Goal: Task Accomplishment & Management: Manage account settings

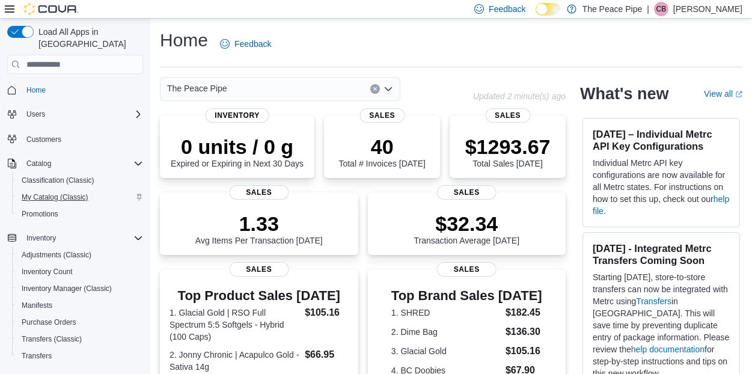
click at [38, 192] on span "My Catalog (Classic)" at bounding box center [55, 197] width 67 height 10
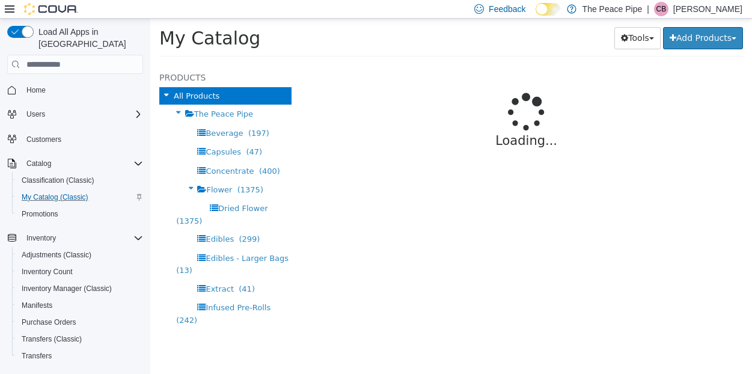
select select "**********"
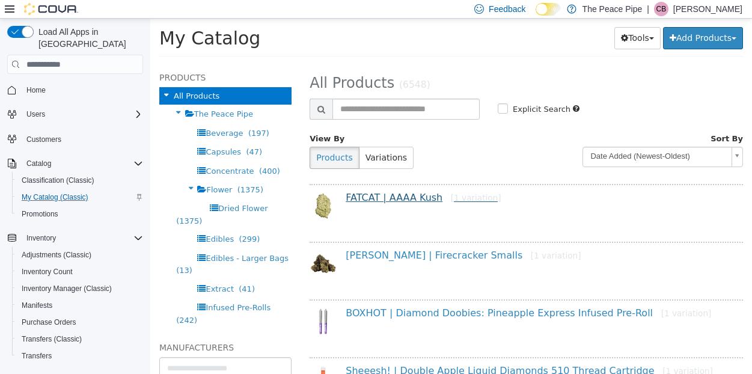
click at [412, 194] on link "FATCAT | AAAA Kush [1 variation]" at bounding box center [423, 197] width 155 height 11
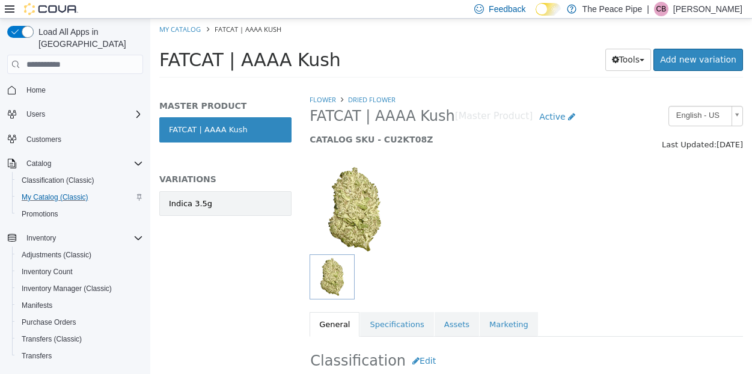
click at [232, 210] on link "Indica 3.5g" at bounding box center [225, 203] width 132 height 25
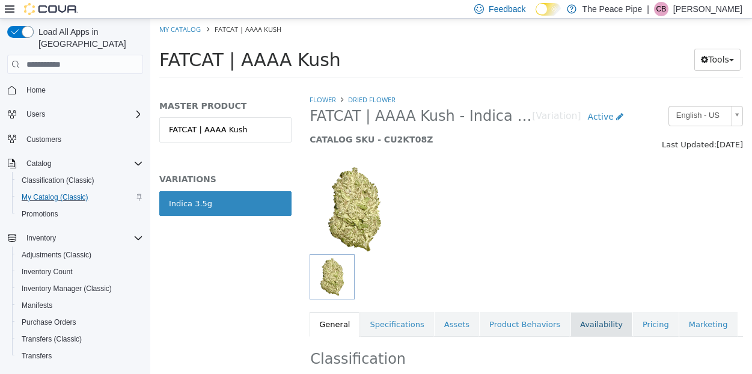
click at [575, 324] on link "Availability" at bounding box center [602, 324] width 62 height 25
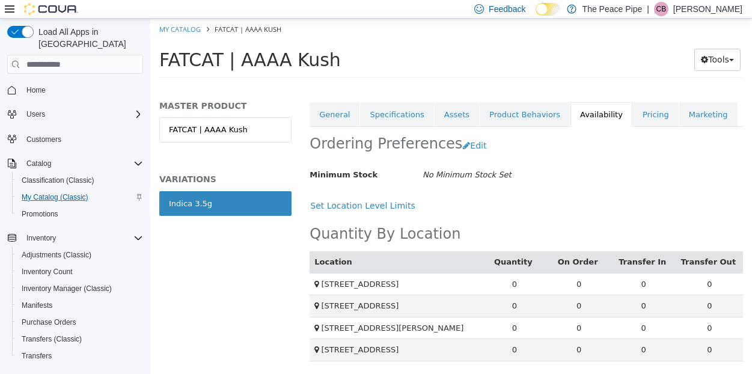
scroll to position [223, 0]
click at [172, 26] on link "My Catalog" at bounding box center [179, 29] width 41 height 9
select select "**********"
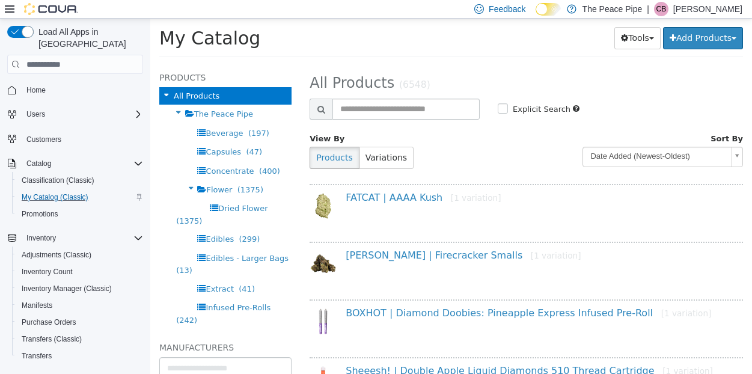
click at [421, 248] on div "BC Smalls | Firecracker Smalls [1 variation]" at bounding box center [527, 268] width 434 height 52
click at [420, 255] on link "BC Smalls | Firecracker Smalls [1 variation]" at bounding box center [463, 255] width 235 height 11
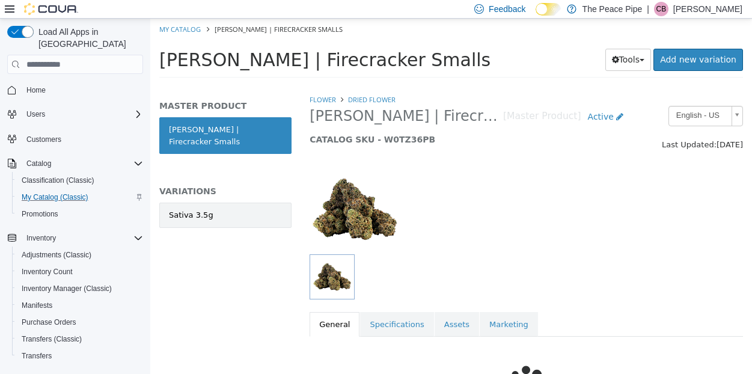
click at [230, 206] on link "Sativa 3.5g" at bounding box center [225, 215] width 132 height 25
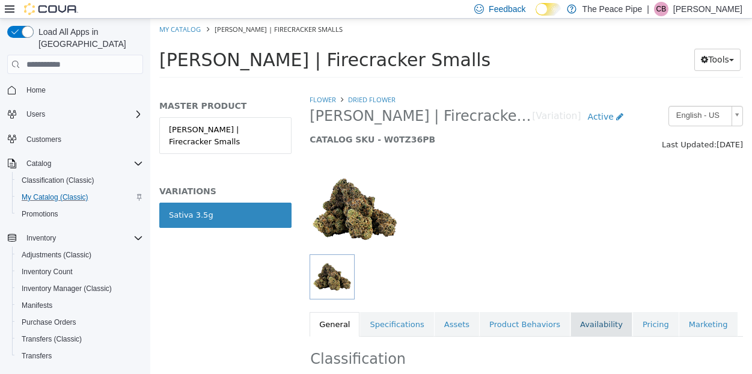
click at [580, 313] on link "Availability" at bounding box center [602, 324] width 62 height 25
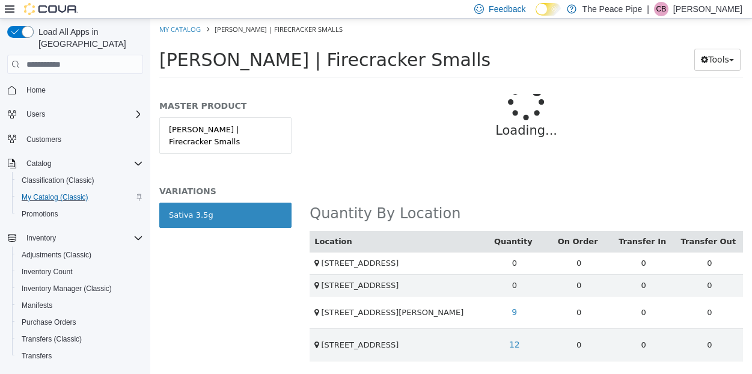
scroll to position [297, 0]
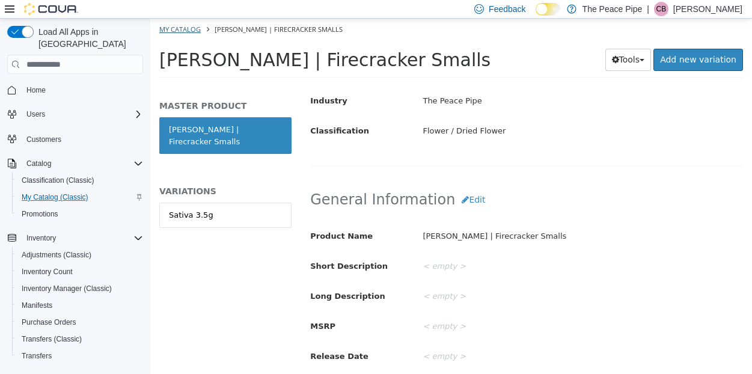
click at [179, 28] on link "My Catalog" at bounding box center [179, 29] width 41 height 9
select select "**********"
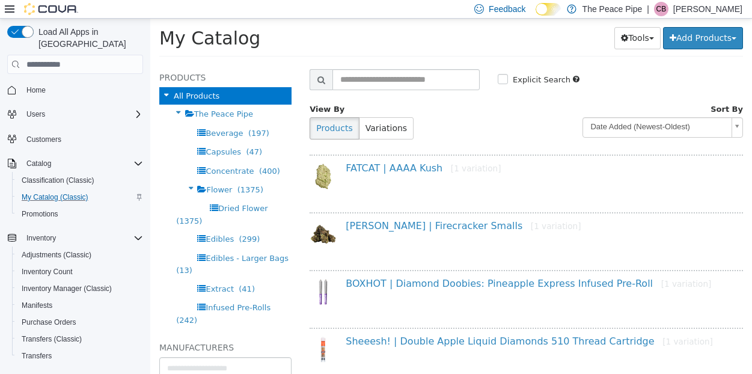
scroll to position [33, 0]
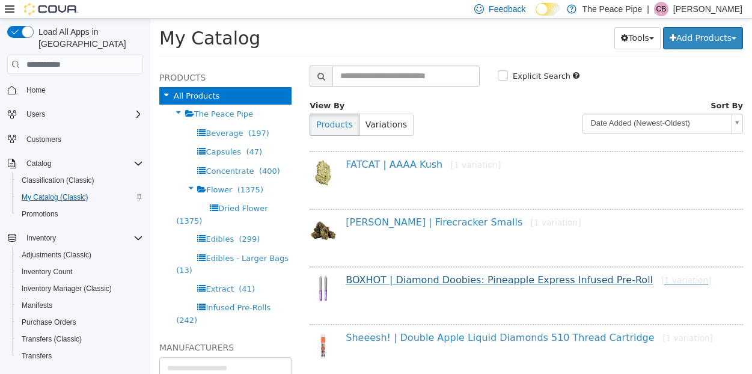
click at [463, 278] on link "BOXHOT | Diamond Doobies: Pineapple Express Infused Pre-Roll [1 variation]" at bounding box center [529, 279] width 366 height 11
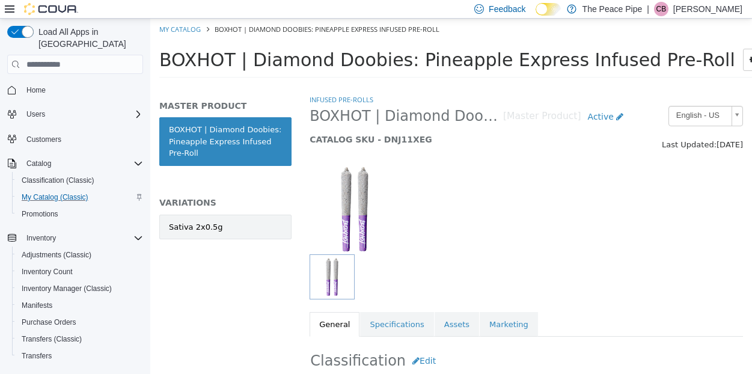
click at [236, 224] on link "Sativa 2x0.5g" at bounding box center [225, 227] width 132 height 25
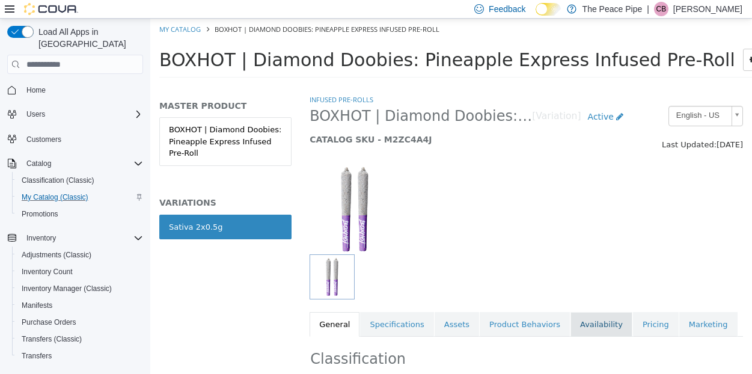
click at [597, 322] on link "Availability" at bounding box center [602, 324] width 62 height 25
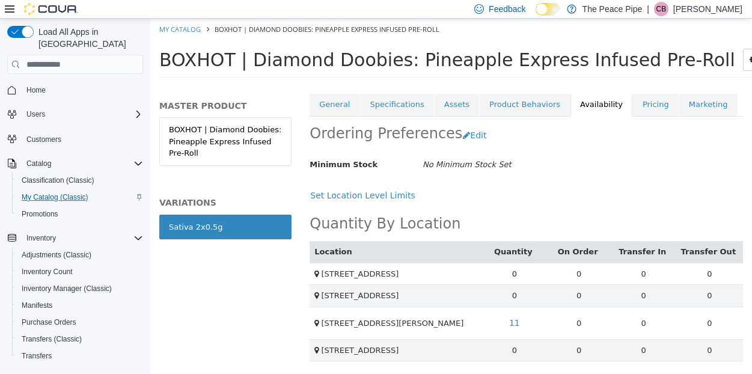
scroll to position [234, 0]
click at [185, 26] on link "My Catalog" at bounding box center [179, 29] width 41 height 9
select select "**********"
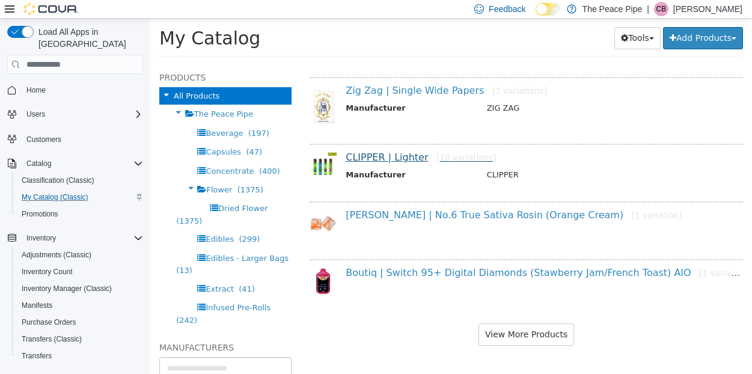
scroll to position [1031, 0]
click at [513, 343] on button "View More Products" at bounding box center [527, 335] width 96 height 22
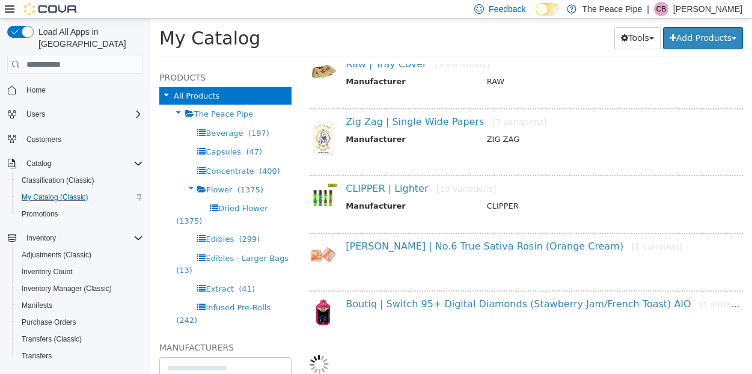
select select "**********"
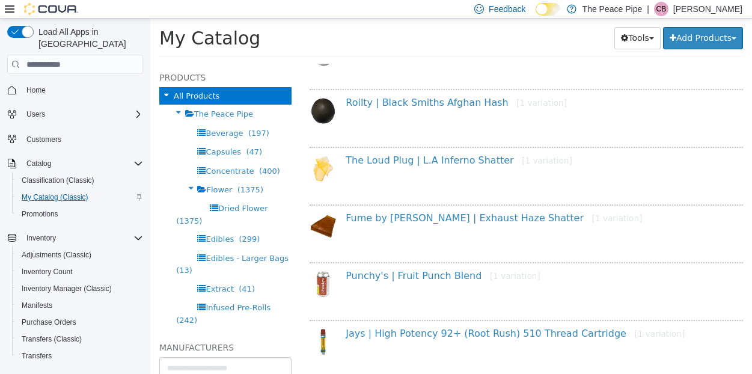
scroll to position [1954, 0]
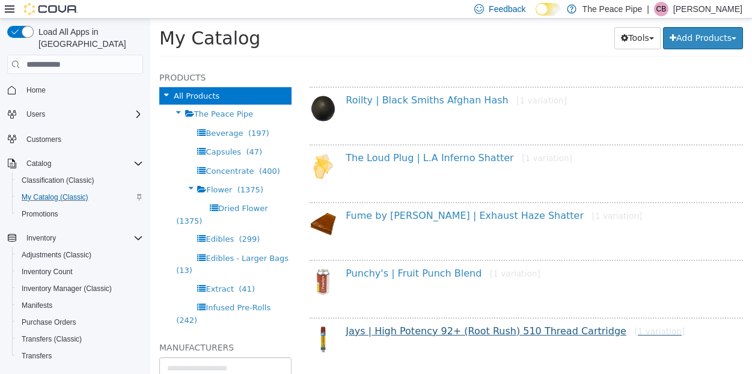
click at [367, 333] on link "Jays | High Potency 92+ (Root Rush) 510 Thread Cartridge [1 variation]" at bounding box center [515, 330] width 339 height 11
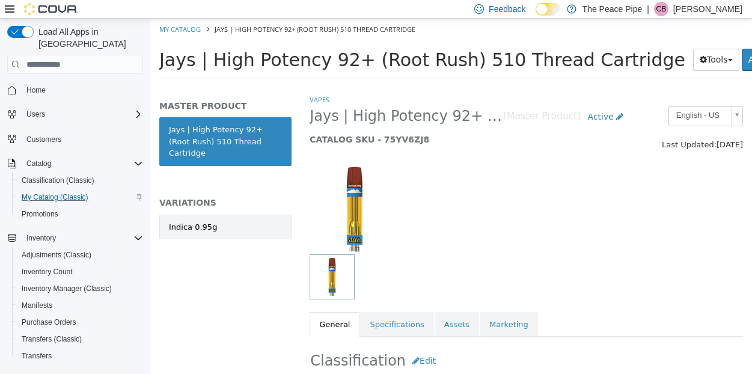
click at [266, 219] on link "Indica 0.95g" at bounding box center [225, 227] width 132 height 25
select select "**********"
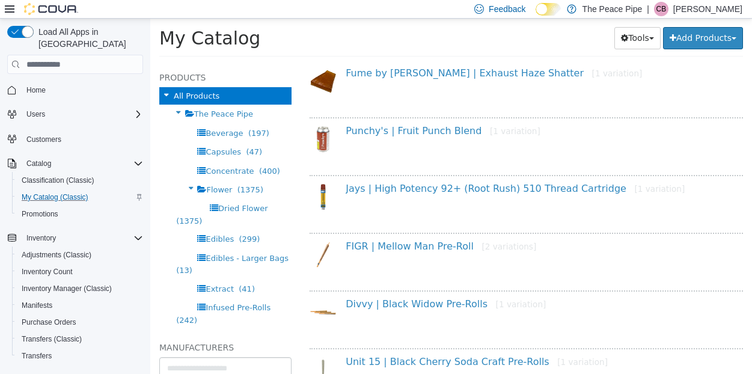
scroll to position [2147, 0]
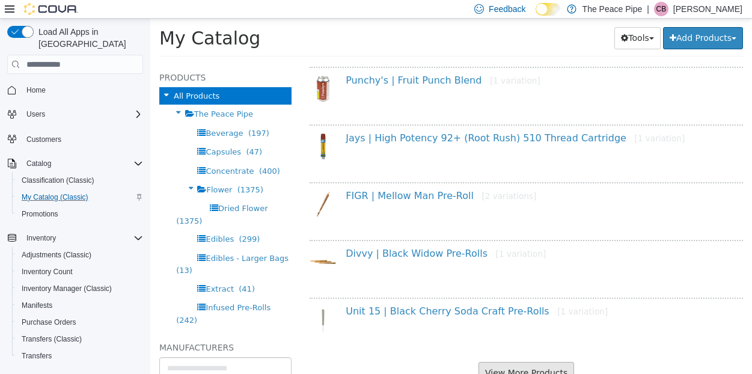
click at [526, 369] on button "View More Products" at bounding box center [527, 373] width 96 height 22
select select "**********"
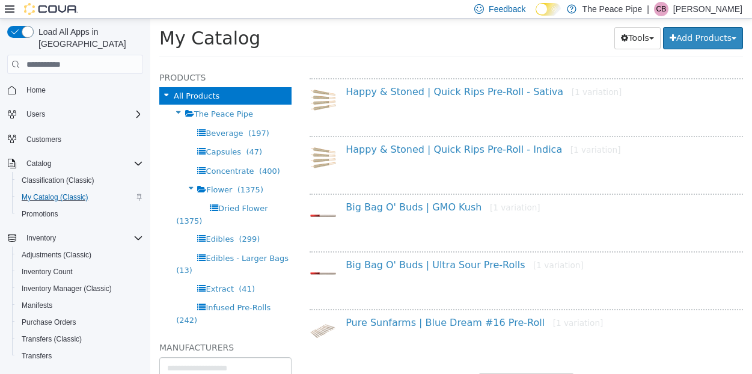
scroll to position [3299, 0]
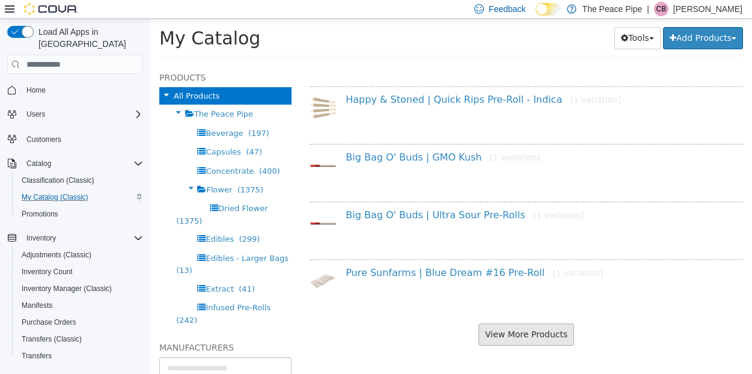
click at [523, 331] on button "View More Products" at bounding box center [527, 335] width 96 height 22
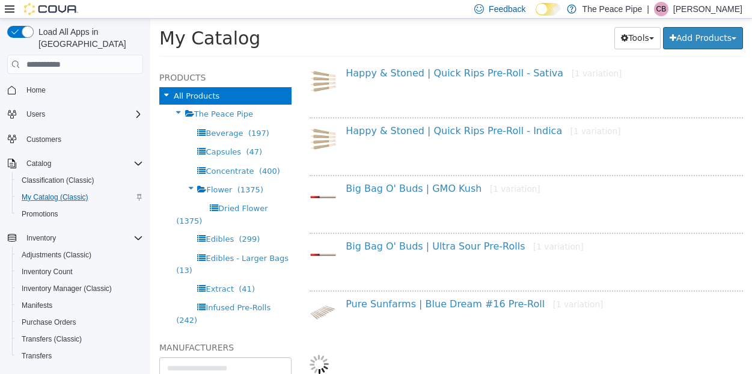
scroll to position [2, 0]
select select "**********"
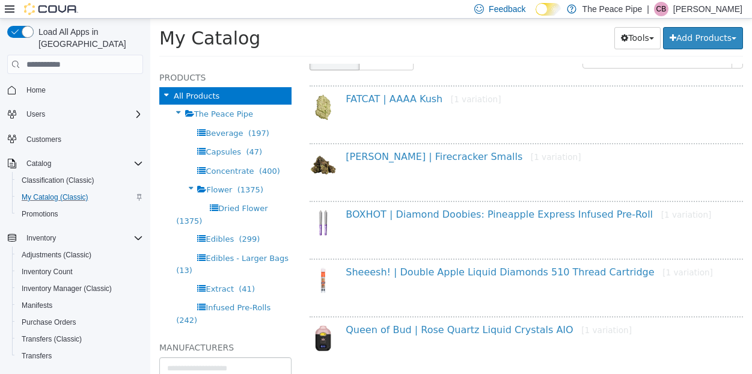
scroll to position [155, 0]
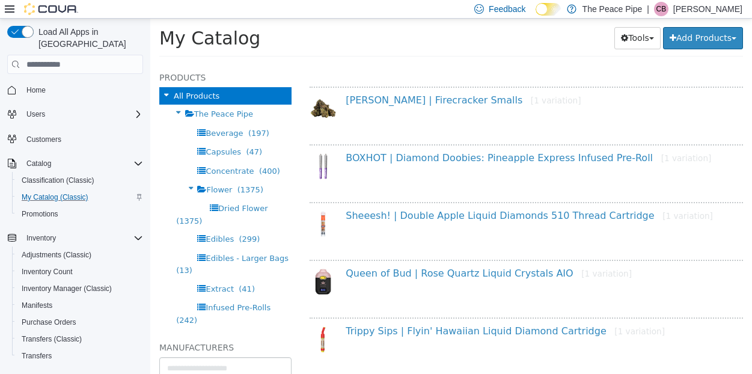
click at [749, 296] on div "Queen of Bud | Rose Quartz Liquid Crystals AIO [1 variation]" at bounding box center [527, 290] width 452 height 44
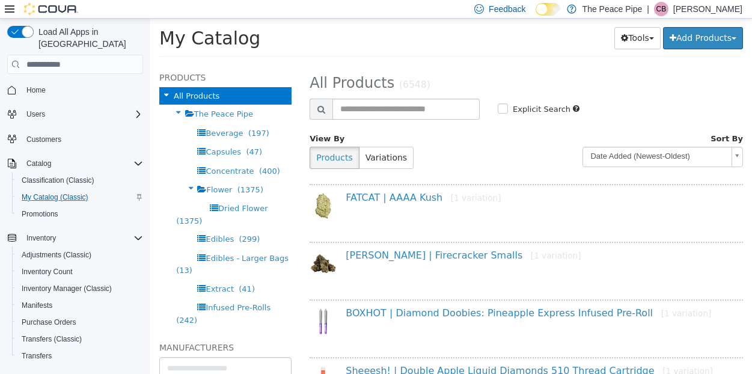
scroll to position [0, 0]
click at [637, 37] on button "Tools" at bounding box center [638, 38] width 46 height 22
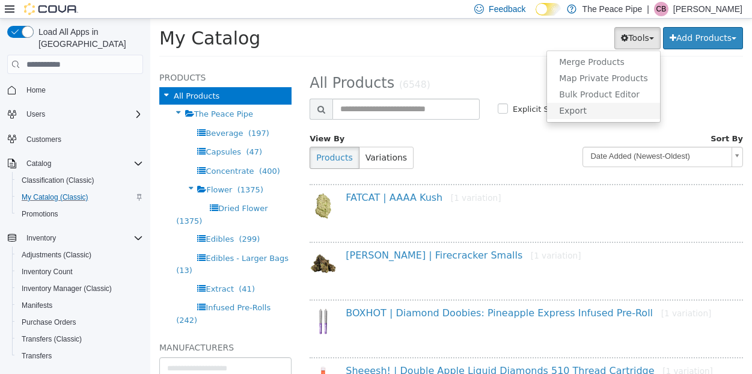
click at [577, 114] on link "Export" at bounding box center [603, 111] width 113 height 16
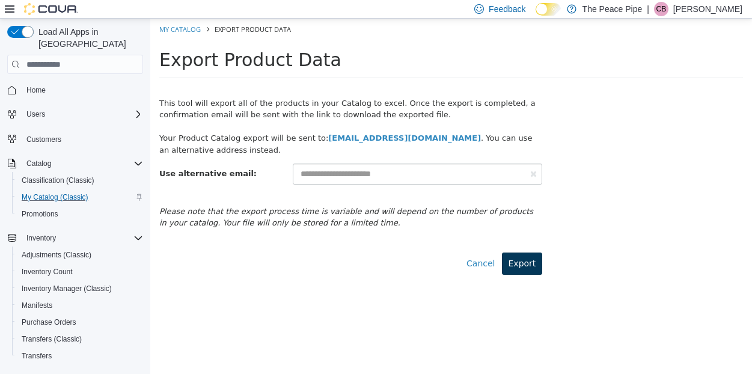
click at [522, 256] on button "Export" at bounding box center [522, 264] width 41 height 22
select select "**********"
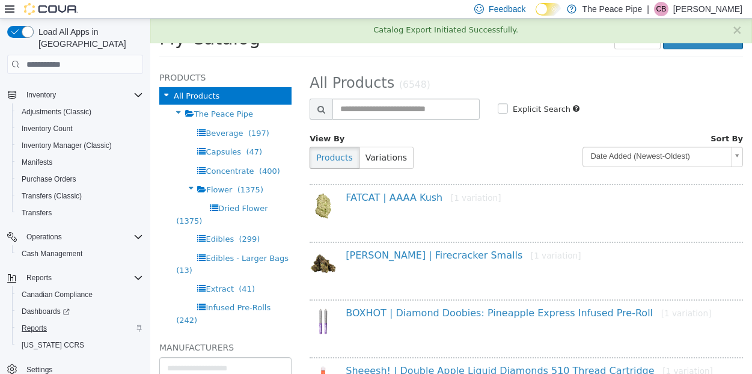
scroll to position [143, 0]
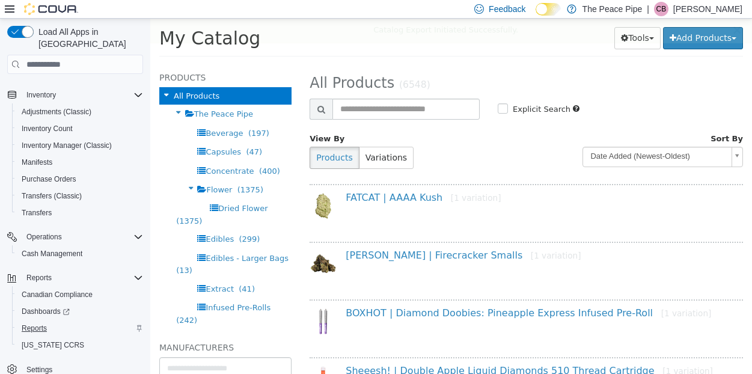
click at [38, 324] on span "Reports" at bounding box center [34, 329] width 25 height 10
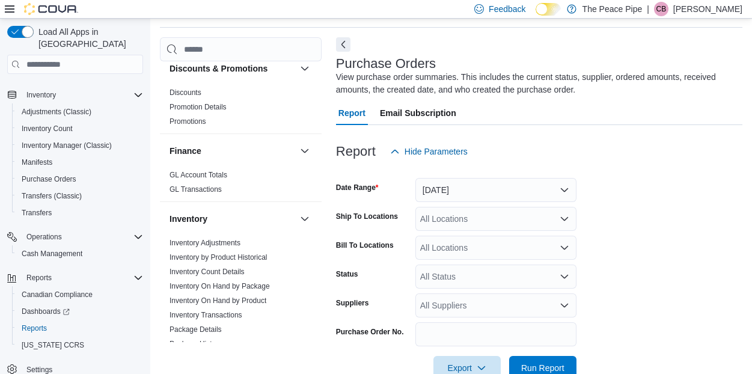
scroll to position [399, 0]
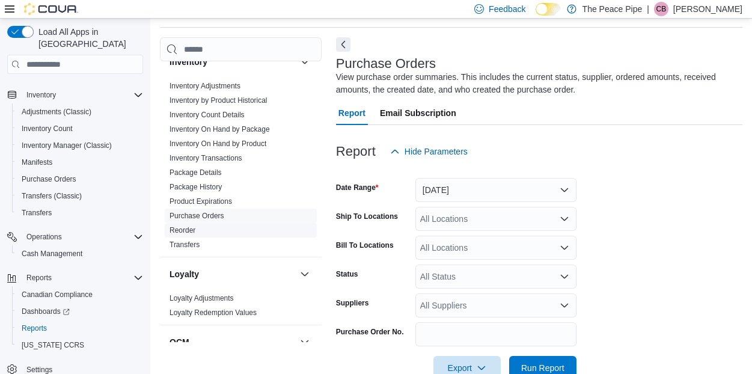
click at [186, 229] on link "Reorder" at bounding box center [183, 230] width 26 height 8
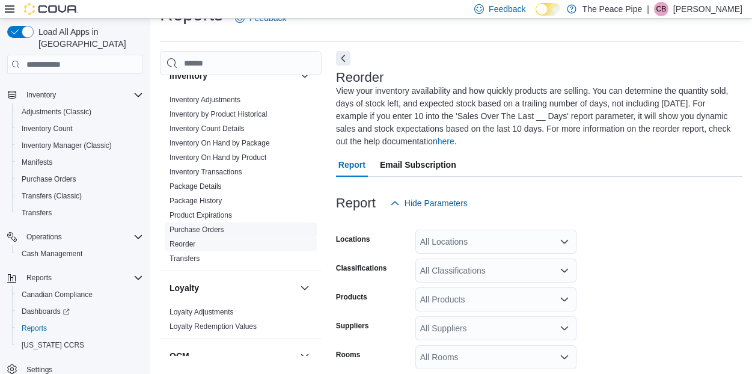
scroll to position [78, 0]
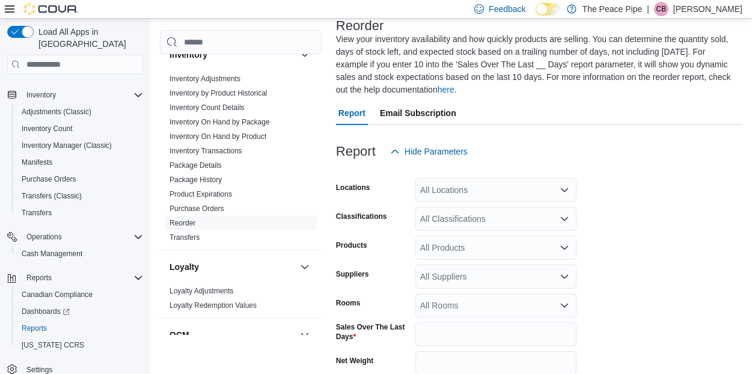
click at [474, 195] on div "All Locations" at bounding box center [496, 190] width 161 height 24
click at [528, 167] on div at bounding box center [539, 171] width 407 height 14
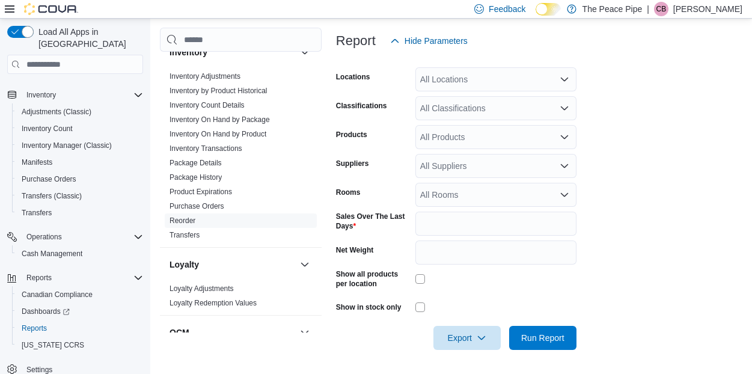
scroll to position [188, 0]
click at [472, 341] on span "Export" at bounding box center [467, 338] width 53 height 24
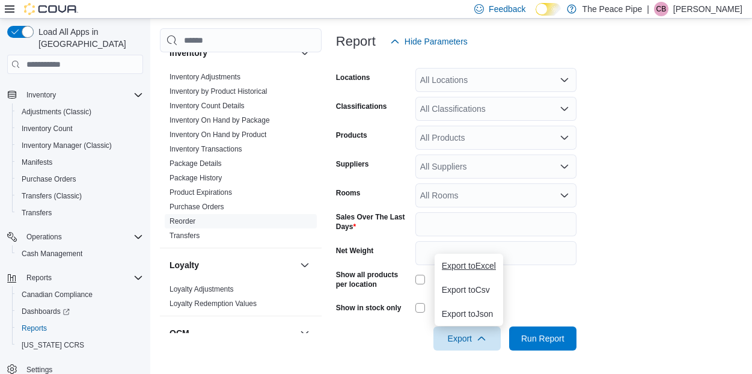
click at [459, 268] on span "Export to Excel" at bounding box center [469, 266] width 54 height 10
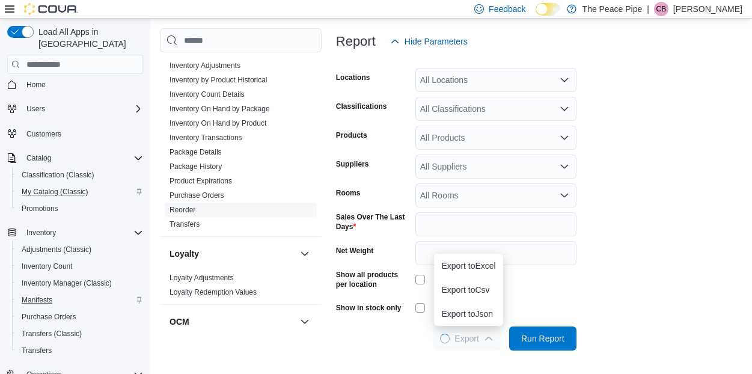
scroll to position [0, 0]
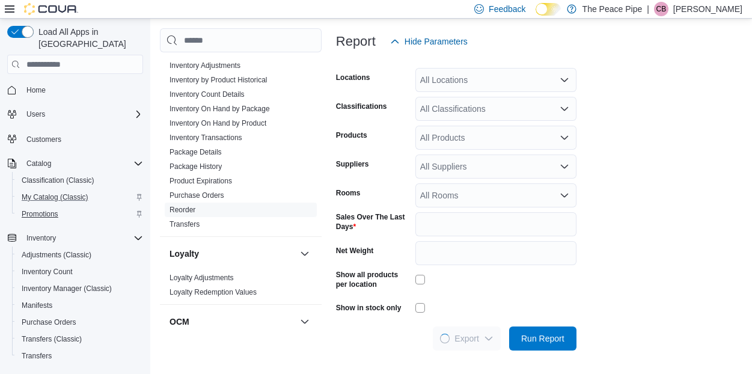
click at [51, 209] on span "Promotions" at bounding box center [40, 214] width 37 height 10
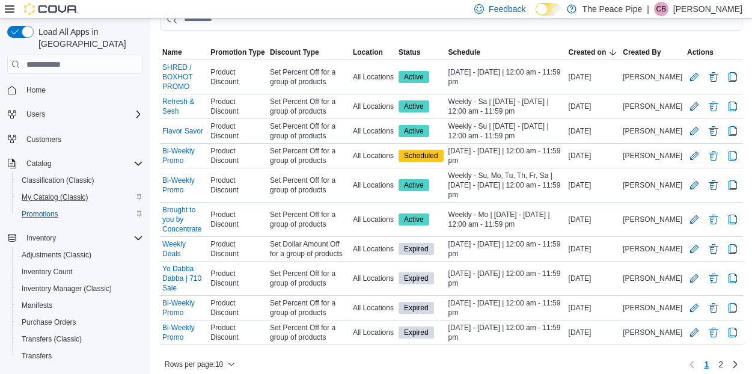
scroll to position [135, 0]
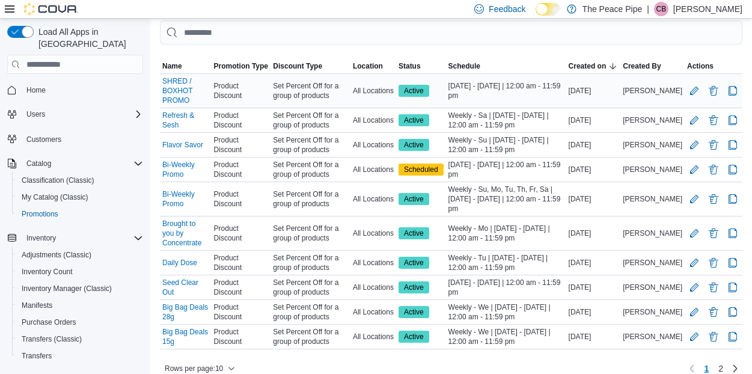
scroll to position [125, 0]
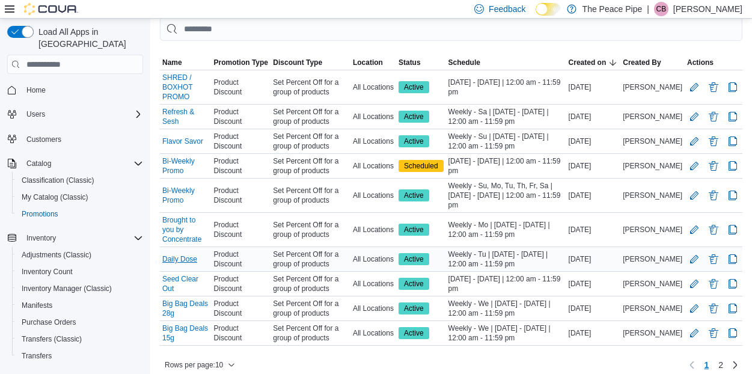
click at [176, 254] on link "Daily Dose" at bounding box center [179, 259] width 35 height 10
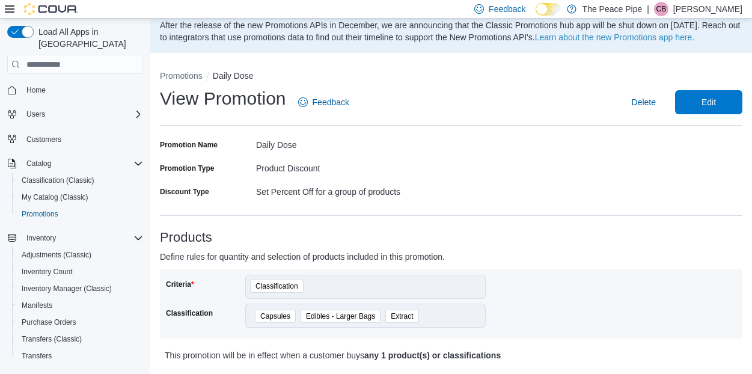
scroll to position [26, 0]
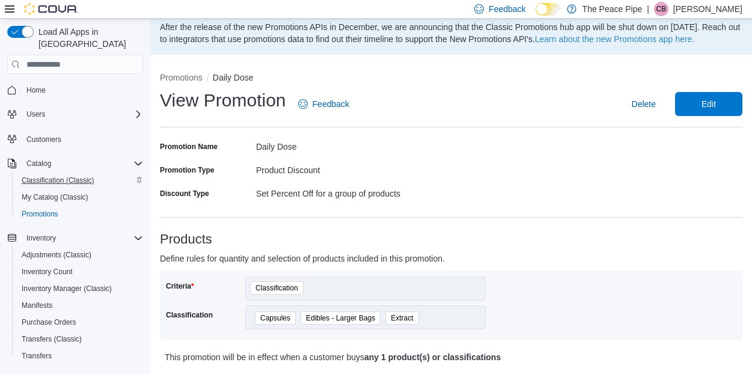
click at [59, 176] on span "Classification (Classic)" at bounding box center [58, 181] width 73 height 10
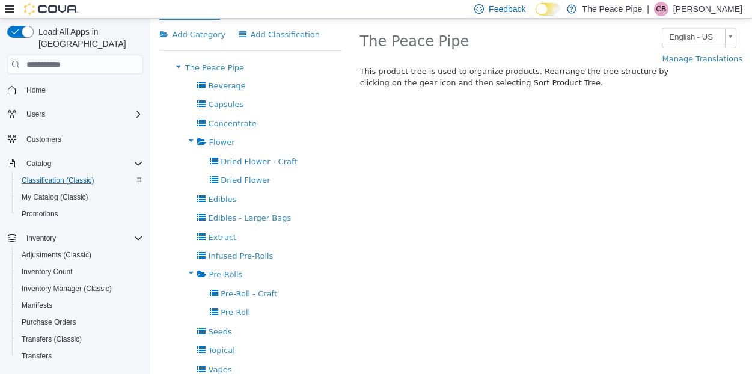
scroll to position [67, 0]
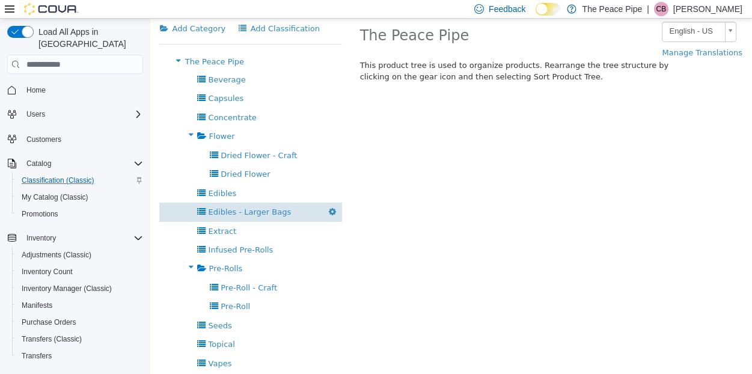
click at [278, 210] on span "Edibles - Larger Bags" at bounding box center [250, 211] width 83 height 9
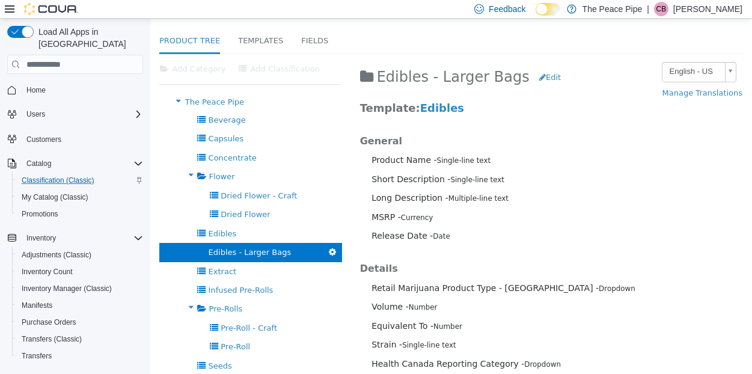
scroll to position [13, 0]
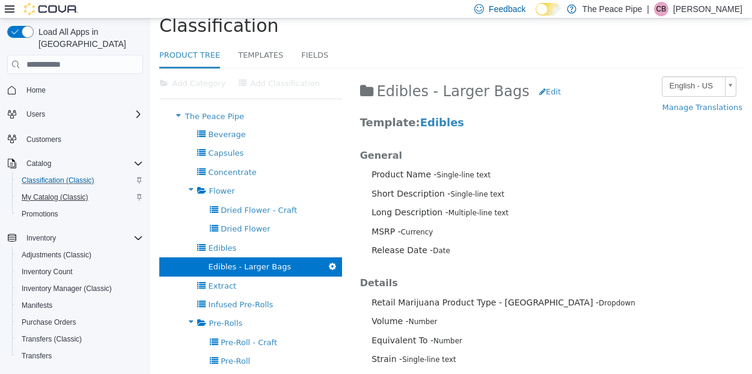
click at [46, 192] on span "My Catalog (Classic)" at bounding box center [55, 197] width 67 height 10
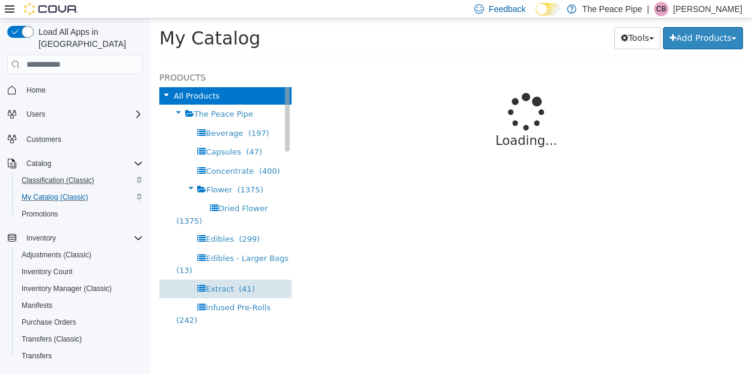
select select "**********"
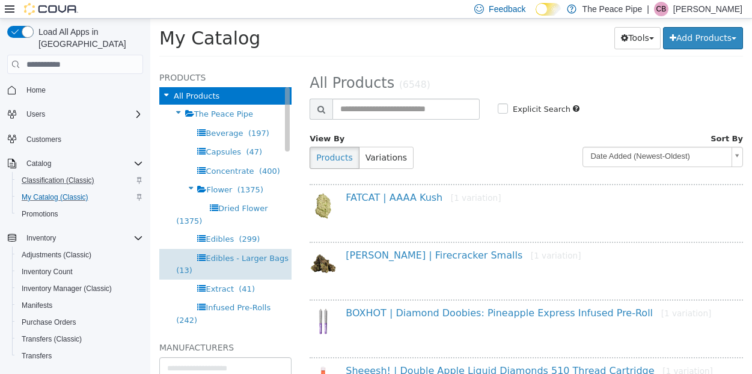
click at [256, 256] on span "Edibles - Larger Bags" at bounding box center [247, 258] width 83 height 9
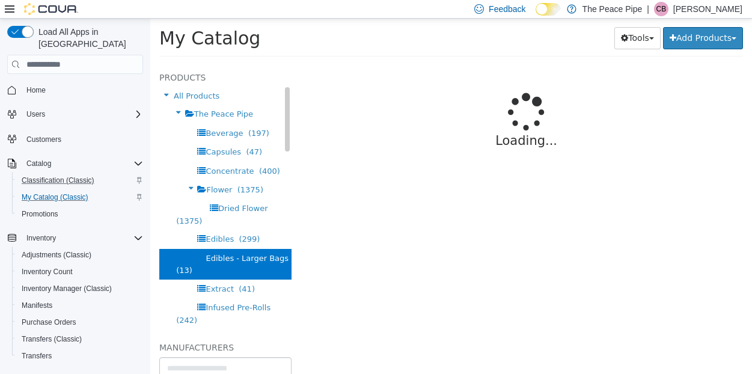
select select "**********"
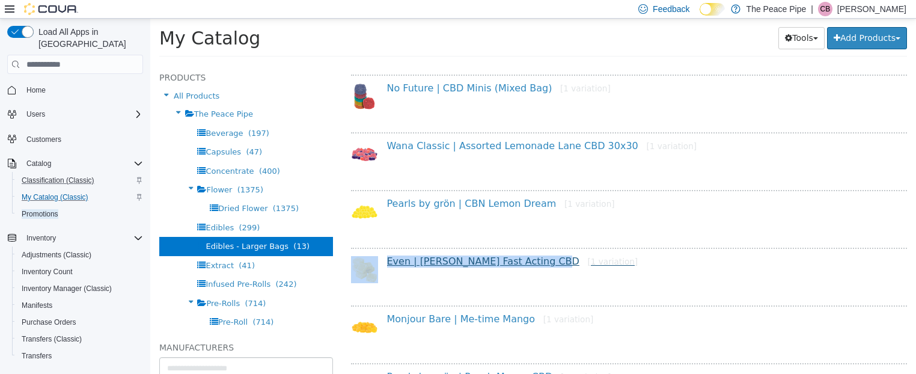
drag, startPoint x: 346, startPoint y: 242, endPoint x: 548, endPoint y: 263, distance: 203.2
click at [548, 263] on div "**********" at bounding box center [629, 219] width 575 height 310
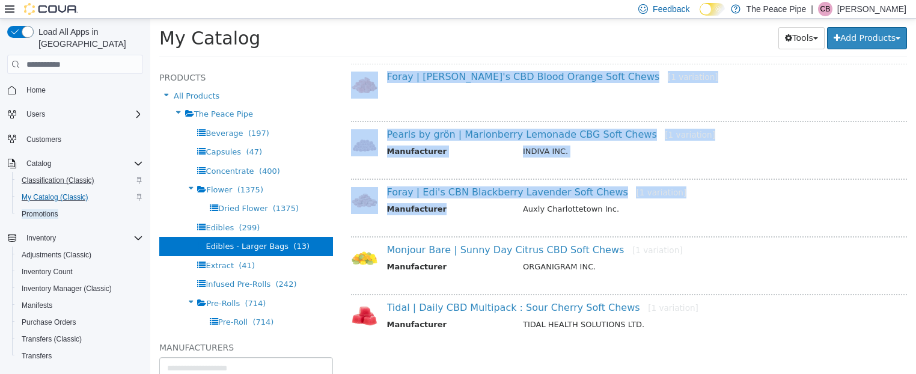
scroll to position [564, 0]
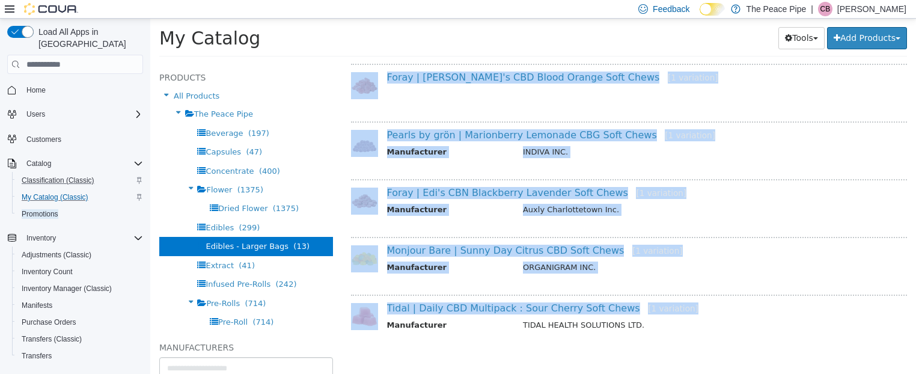
drag, startPoint x: 346, startPoint y: 164, endPoint x: 687, endPoint y: 313, distance: 372.7
click at [687, 313] on div "**********" at bounding box center [629, 219] width 575 height 310
copy div "SOURZ by Spinach | CBD Berry Variety Pack [1 variation] No Future | CBD Minis (…"
click at [486, 306] on link "Tidal | Daily CBD Multipack : Sour Cherry Soft Chews [1 variation]" at bounding box center [542, 307] width 311 height 11
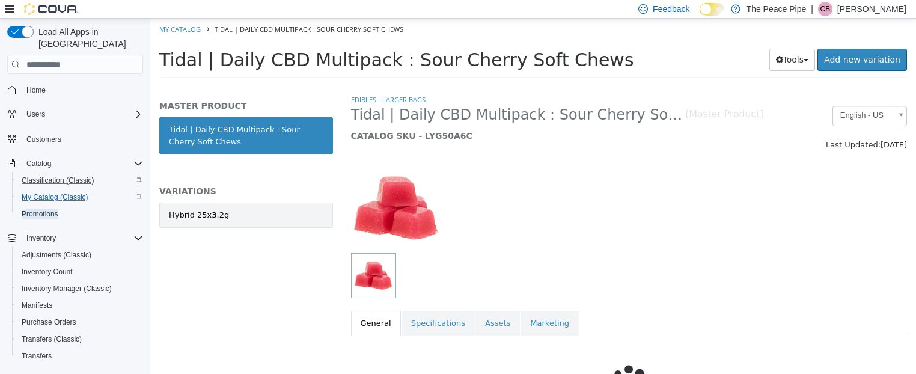
click at [248, 212] on link "Hybrid 25x3.2g" at bounding box center [246, 215] width 174 height 25
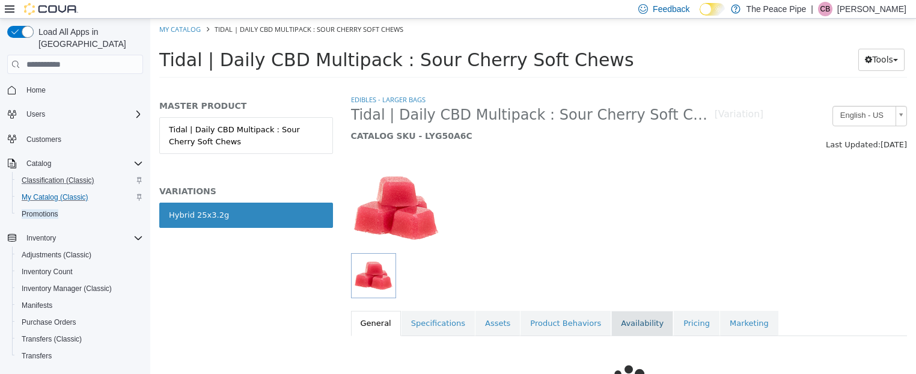
click at [635, 333] on link "Availability" at bounding box center [643, 323] width 62 height 25
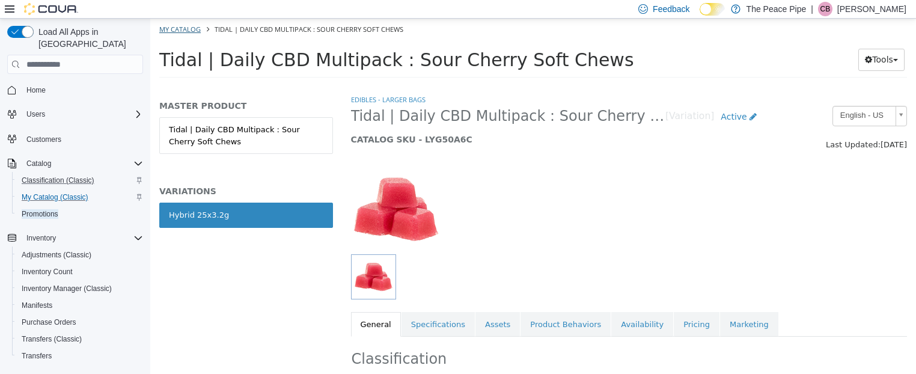
click at [178, 29] on link "My Catalog" at bounding box center [179, 29] width 41 height 9
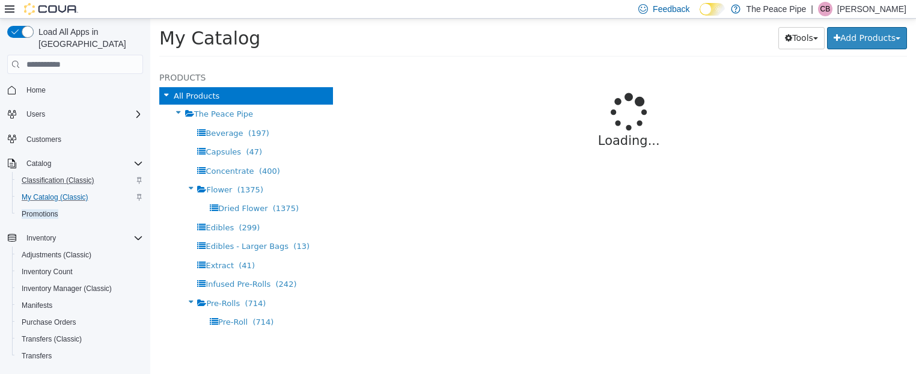
select select "**********"
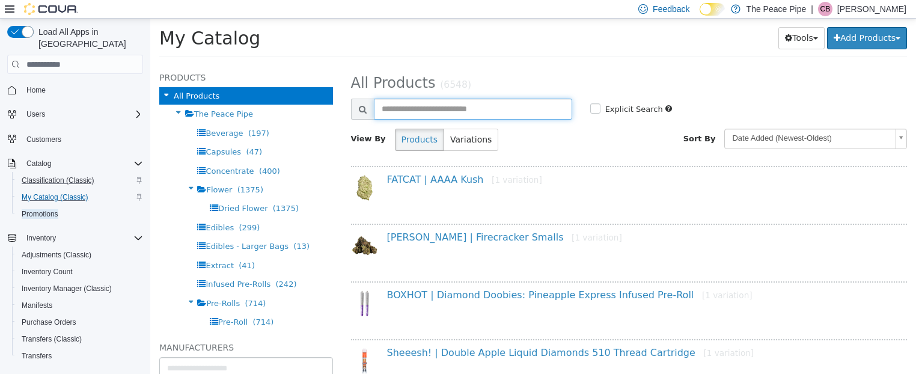
click at [490, 106] on input "text" at bounding box center [473, 109] width 198 height 21
type input "**********"
select select "**********"
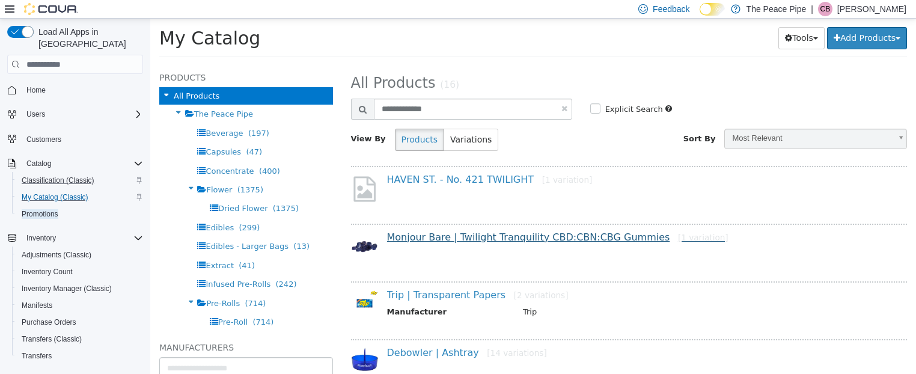
click at [507, 241] on link "Monjour Bare | Twilight Tranquility CBD:CBN:CBG Gummies [1 variation]" at bounding box center [558, 237] width 342 height 11
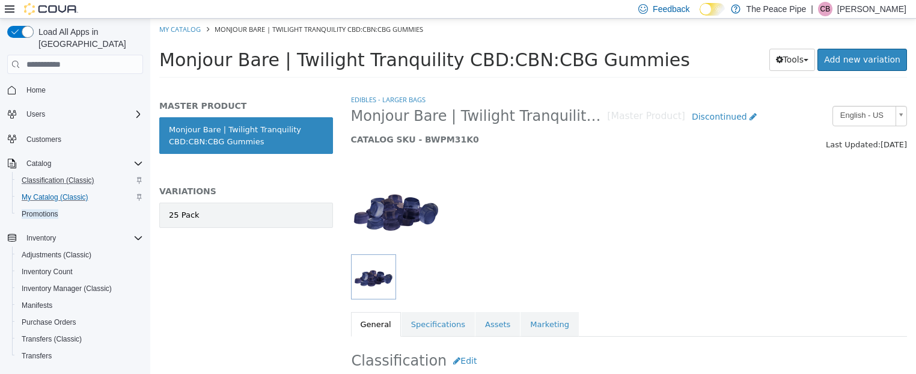
click at [268, 219] on link "25 Pack" at bounding box center [246, 215] width 174 height 25
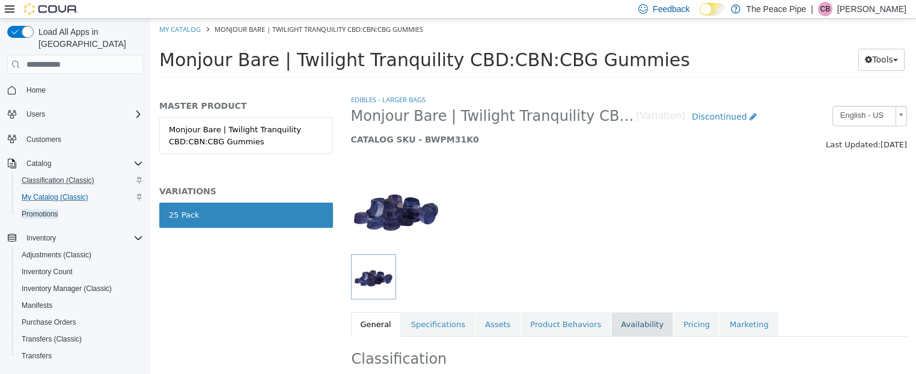
click at [612, 327] on link "Availability" at bounding box center [643, 324] width 62 height 25
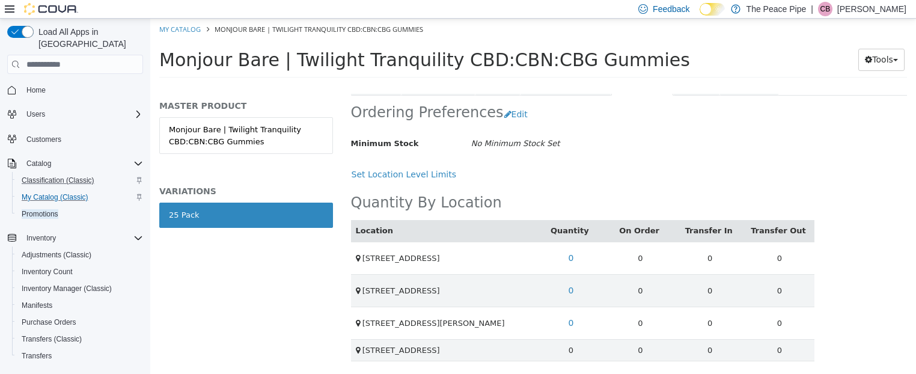
scroll to position [256, 0]
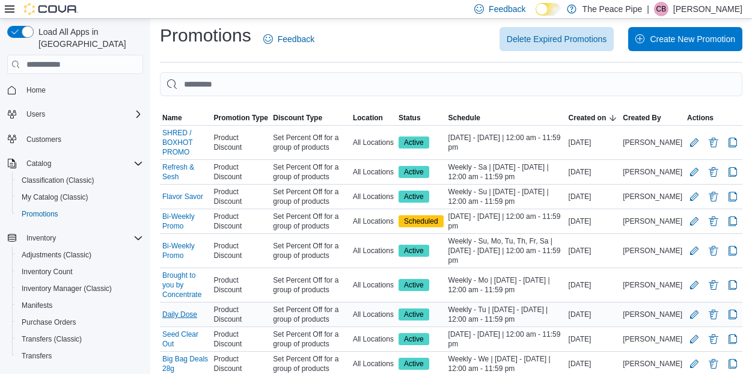
scroll to position [71, 0]
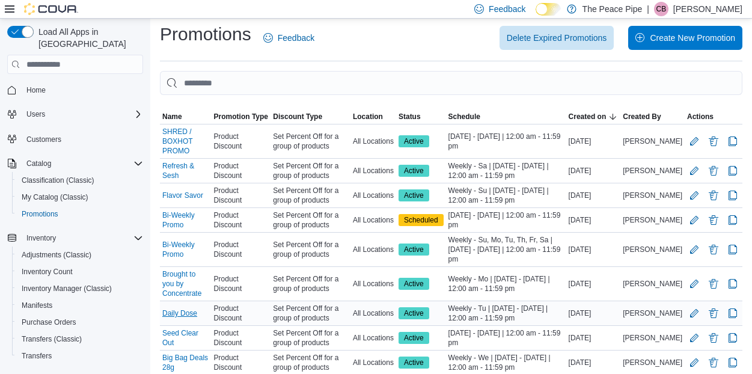
click at [186, 308] on link "Daily Dose" at bounding box center [179, 313] width 35 height 10
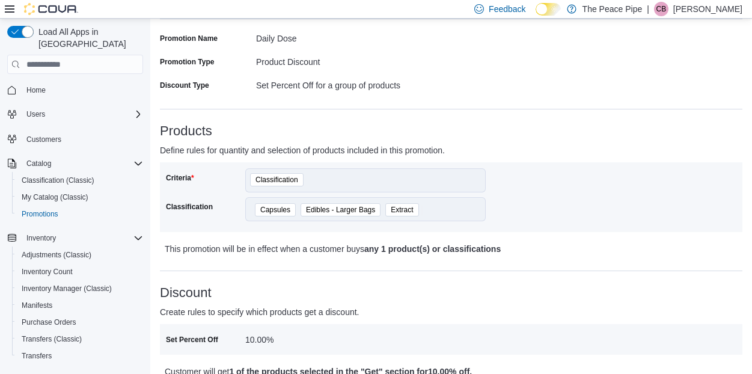
scroll to position [135, 0]
click at [443, 210] on div "Capsules Edibles - Larger Bags Extract" at bounding box center [365, 209] width 241 height 24
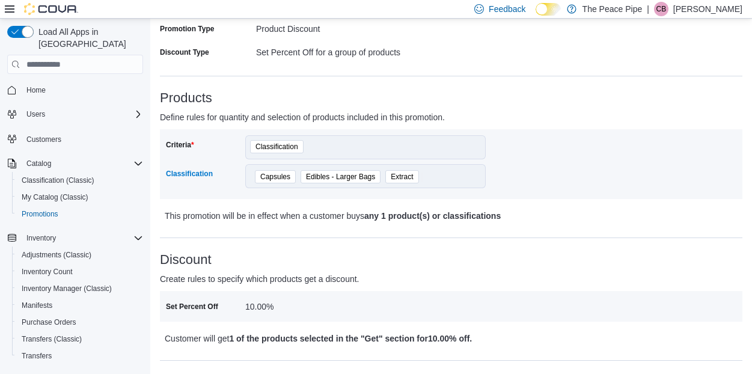
scroll to position [158, 0]
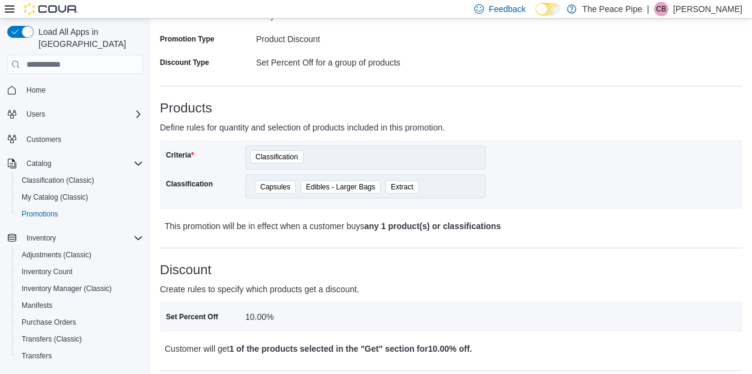
click at [220, 182] on div "Classification" at bounding box center [203, 186] width 75 height 24
click at [203, 182] on label "Classification" at bounding box center [189, 184] width 47 height 10
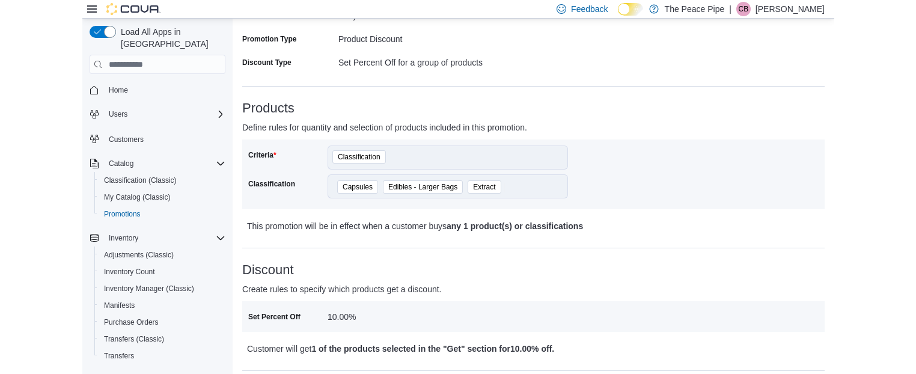
scroll to position [159, 0]
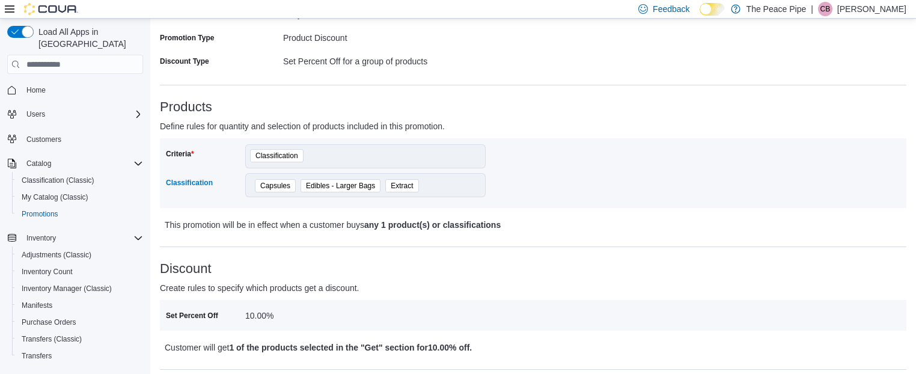
click at [429, 185] on div "Capsules Edibles - Larger Bags Extract" at bounding box center [365, 185] width 241 height 24
click at [430, 188] on div "Capsules Edibles - Larger Bags Extract" at bounding box center [365, 185] width 241 height 24
click at [397, 186] on span "Extract" at bounding box center [402, 186] width 22 height 12
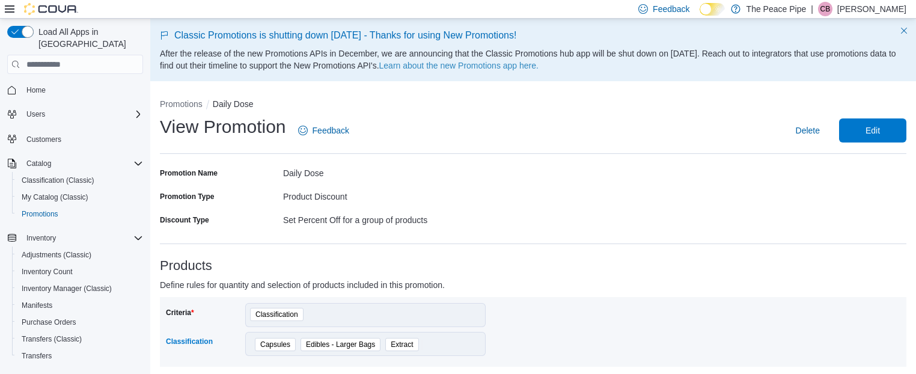
scroll to position [0, 0]
click at [752, 132] on span "Edit" at bounding box center [873, 130] width 14 height 12
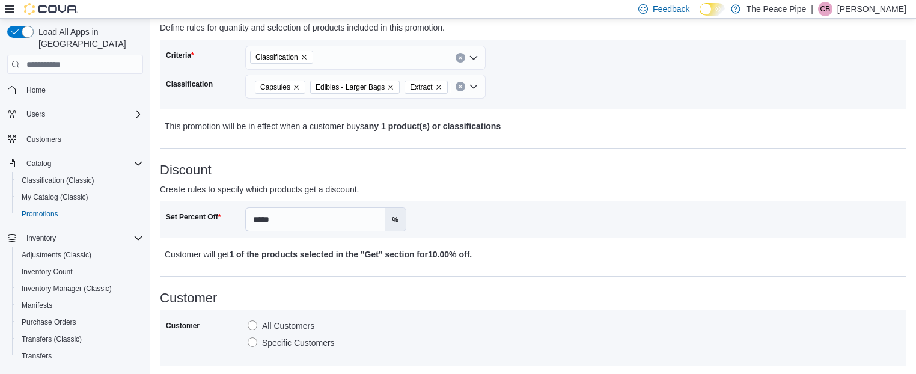
scroll to position [271, 0]
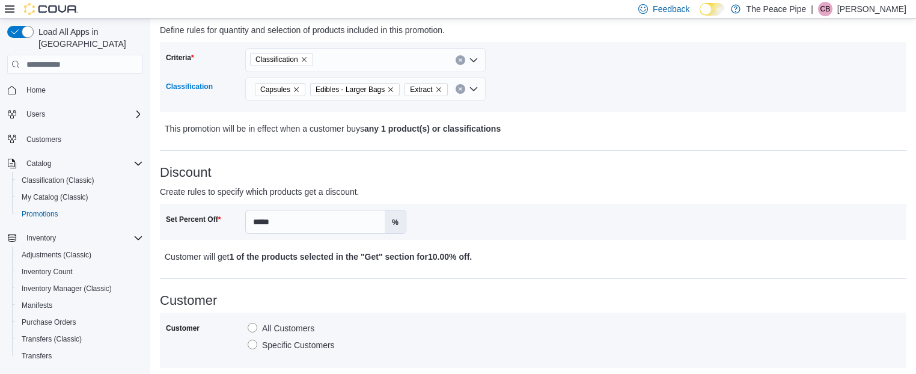
click at [471, 90] on div "Capsules Edibles - Larger Bags Extract" at bounding box center [365, 89] width 241 height 24
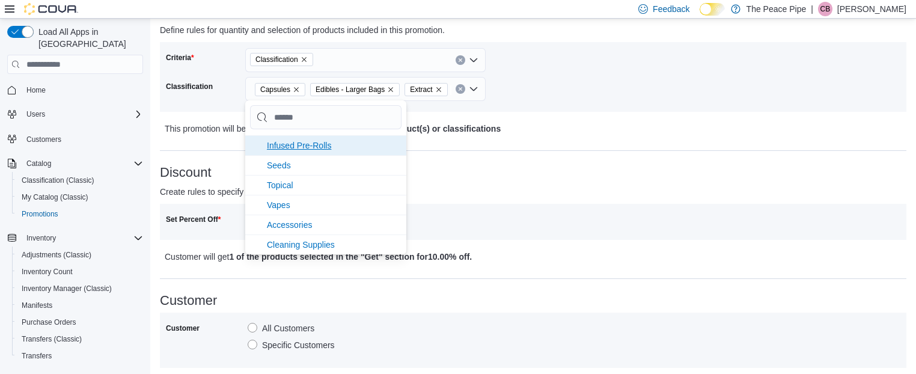
scroll to position [264, 0]
